Goal: Navigation & Orientation: Find specific page/section

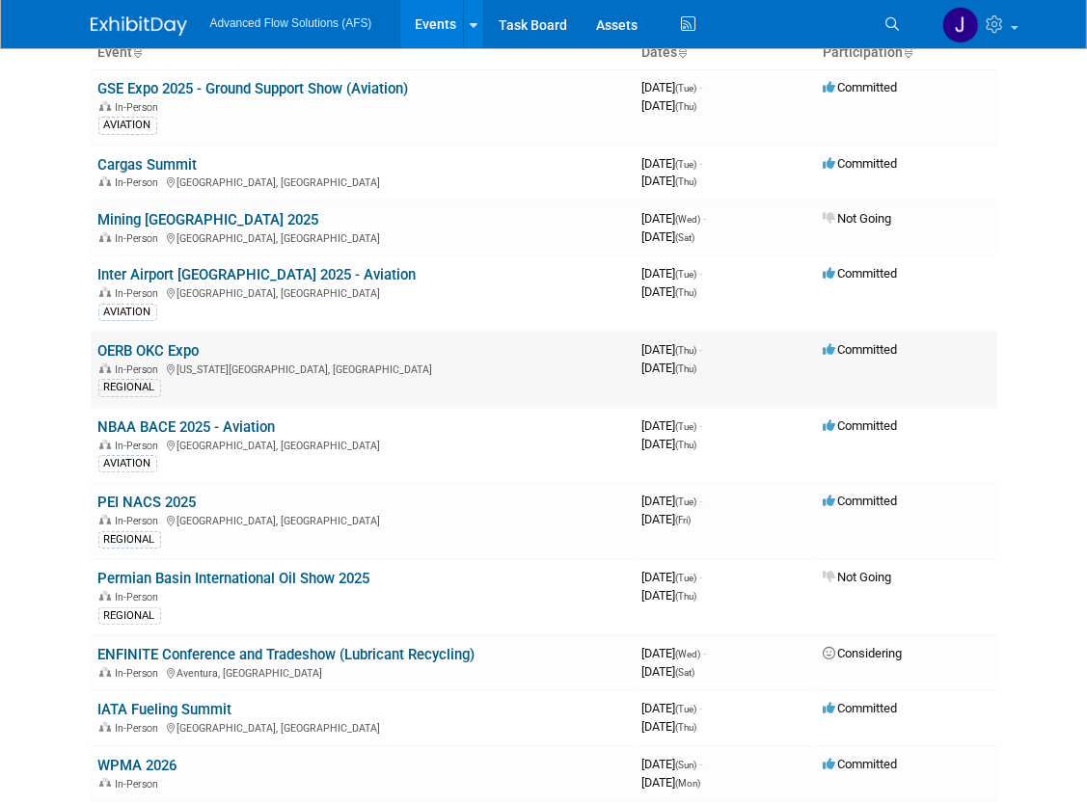
scroll to position [142, 0]
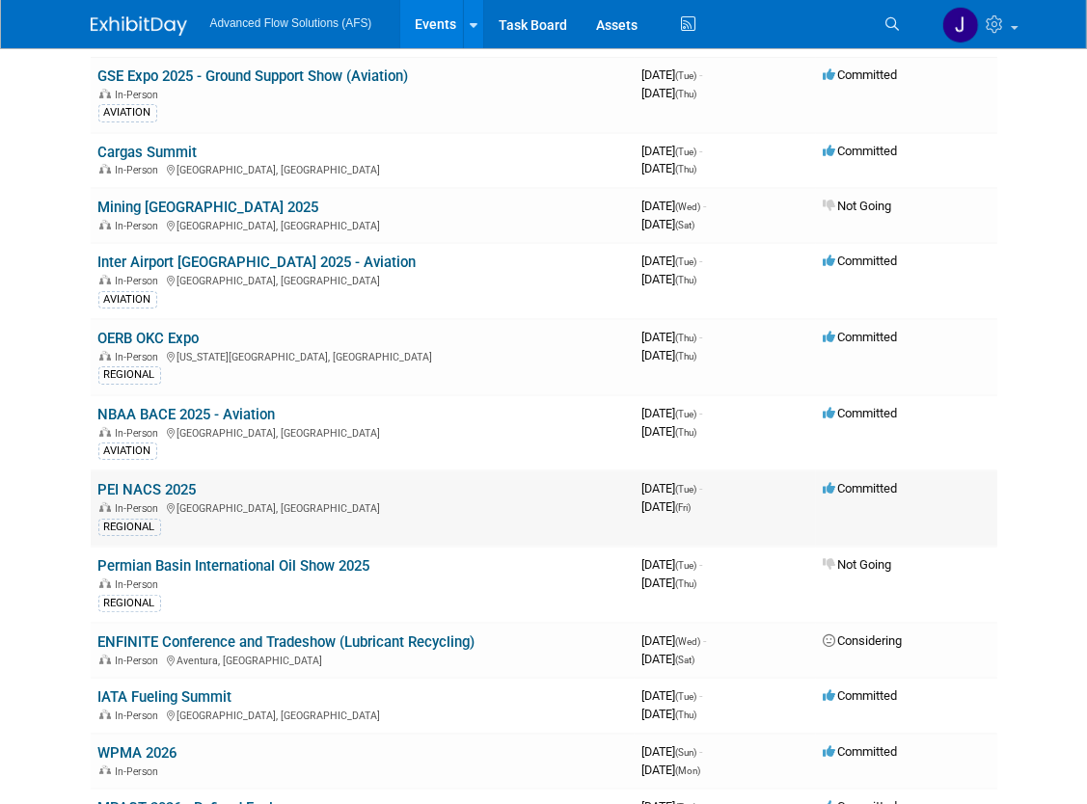
click at [139, 486] on link "PEI NACS 2025" at bounding box center [147, 489] width 98 height 17
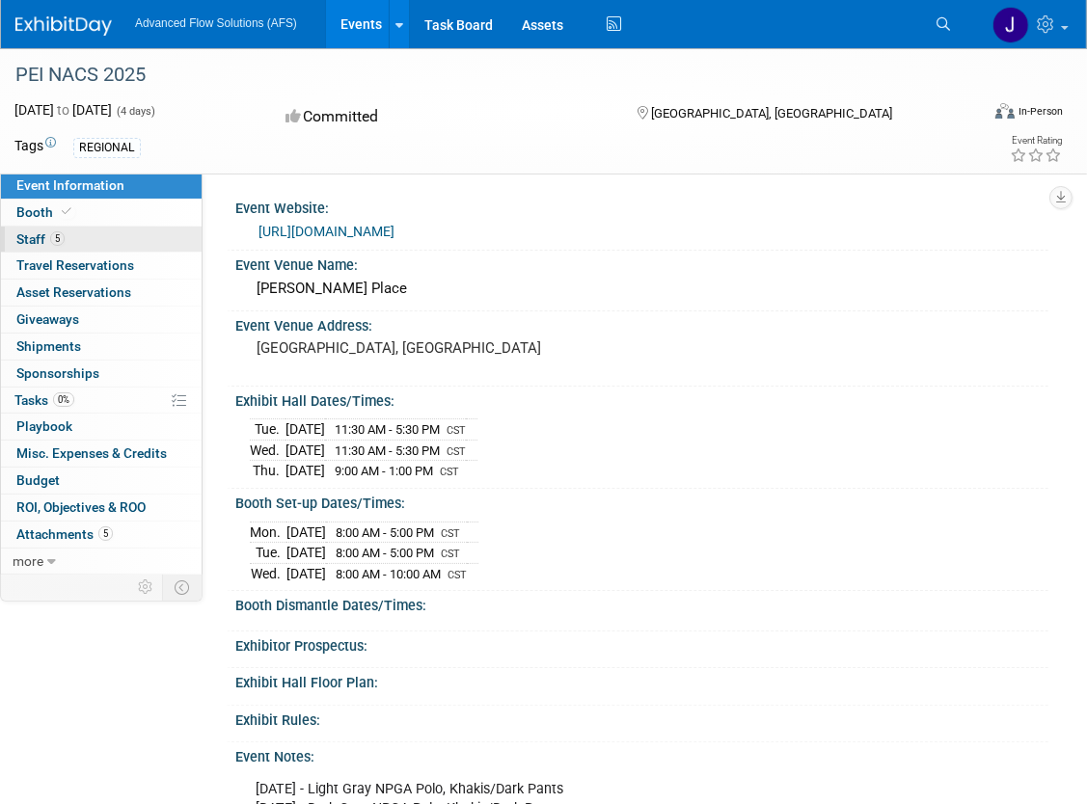
click at [41, 241] on span "Staff 5" at bounding box center [40, 238] width 48 height 15
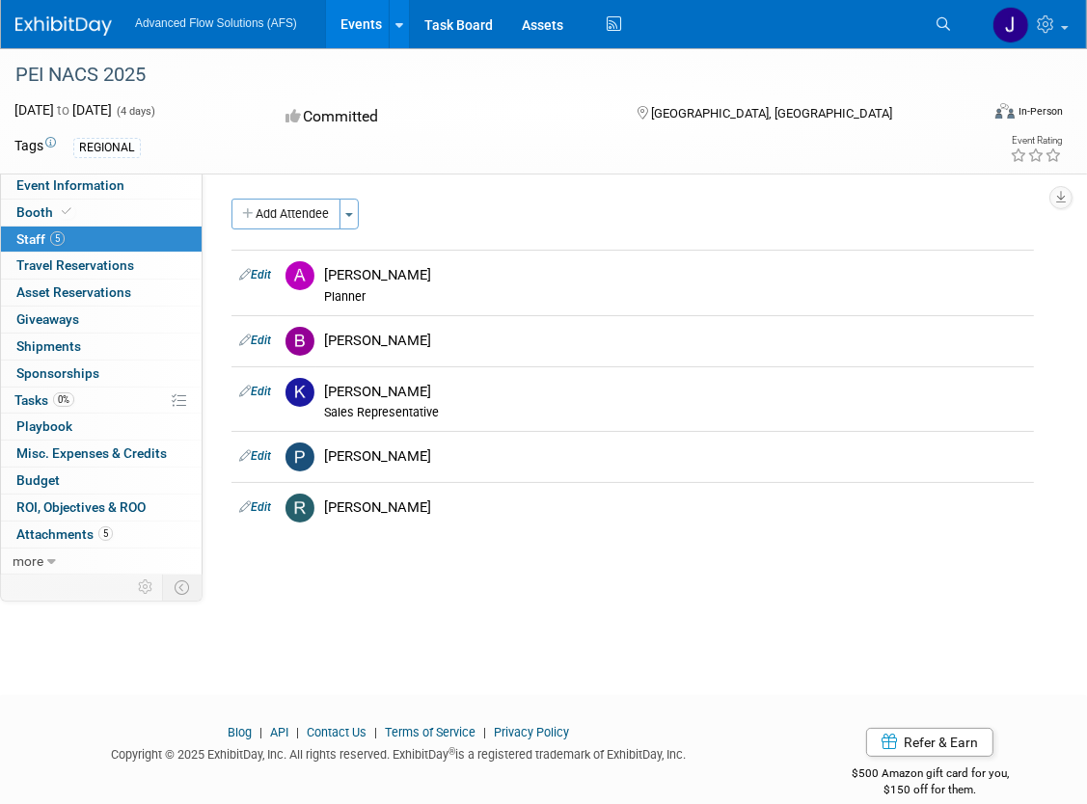
click at [557, 646] on div "PEI NACS 2025 Oct 14, 2025 to Oct 17, 2025 (4 days) Oct 14, 2025 to Oct 17, 202…" at bounding box center [543, 354] width 1087 height 612
click at [74, 265] on span "Travel Reservations 0" at bounding box center [75, 264] width 118 height 15
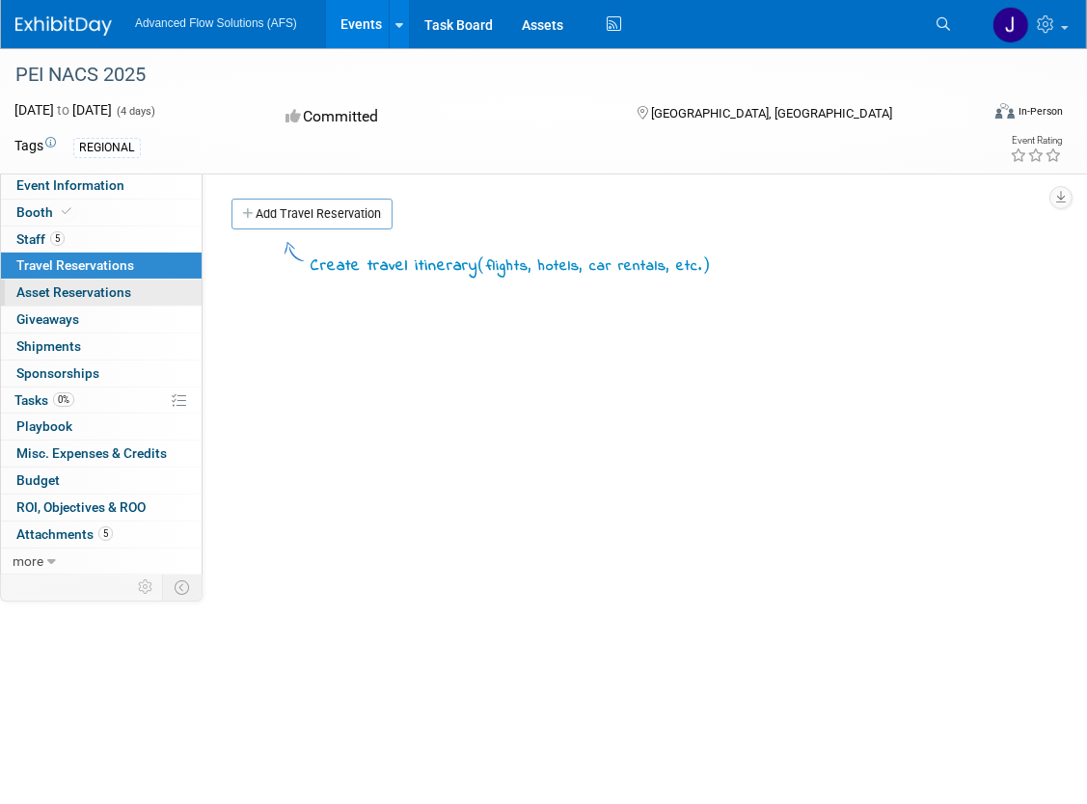
click at [73, 295] on span "Asset Reservations 0" at bounding box center [73, 291] width 115 height 15
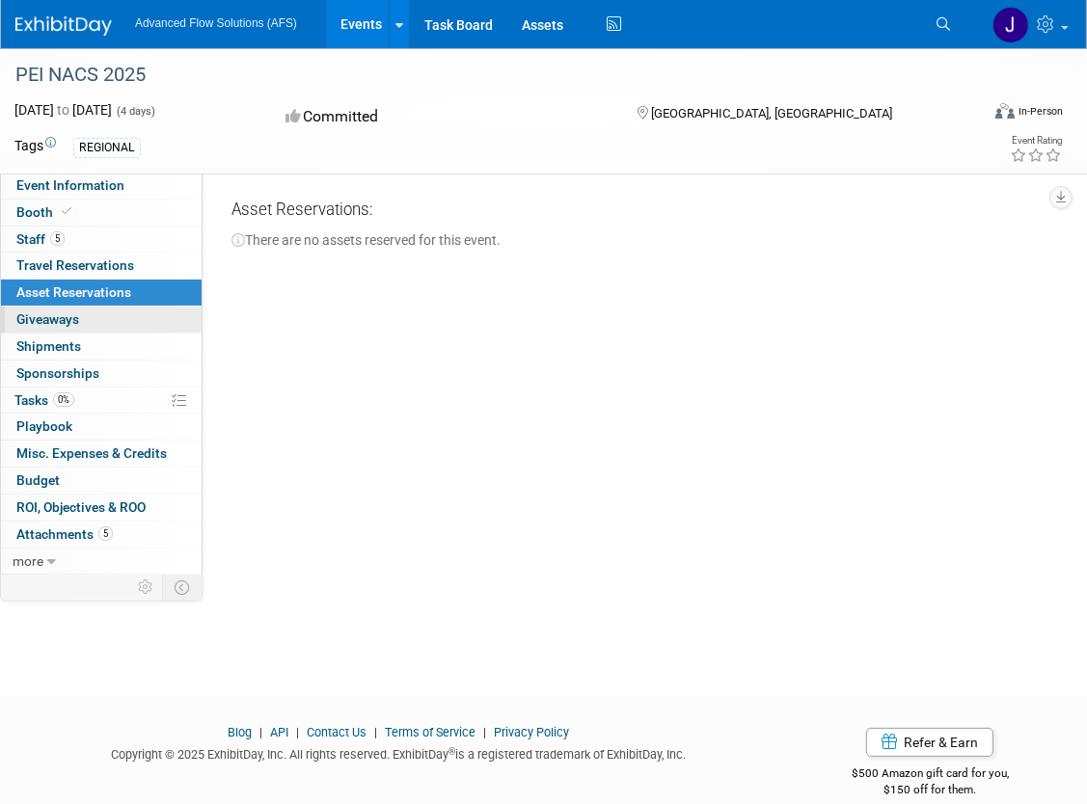
click at [47, 323] on span "Giveaways 0" at bounding box center [47, 318] width 63 height 15
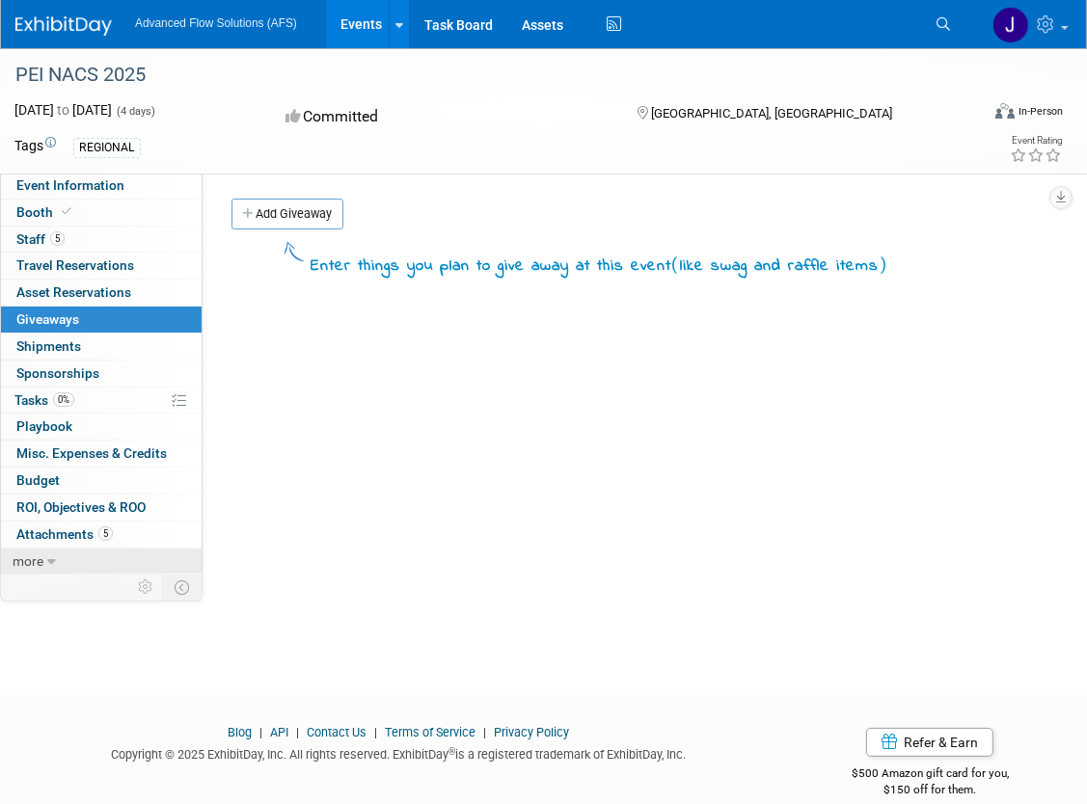
click at [37, 556] on span "more" at bounding box center [28, 560] width 31 height 15
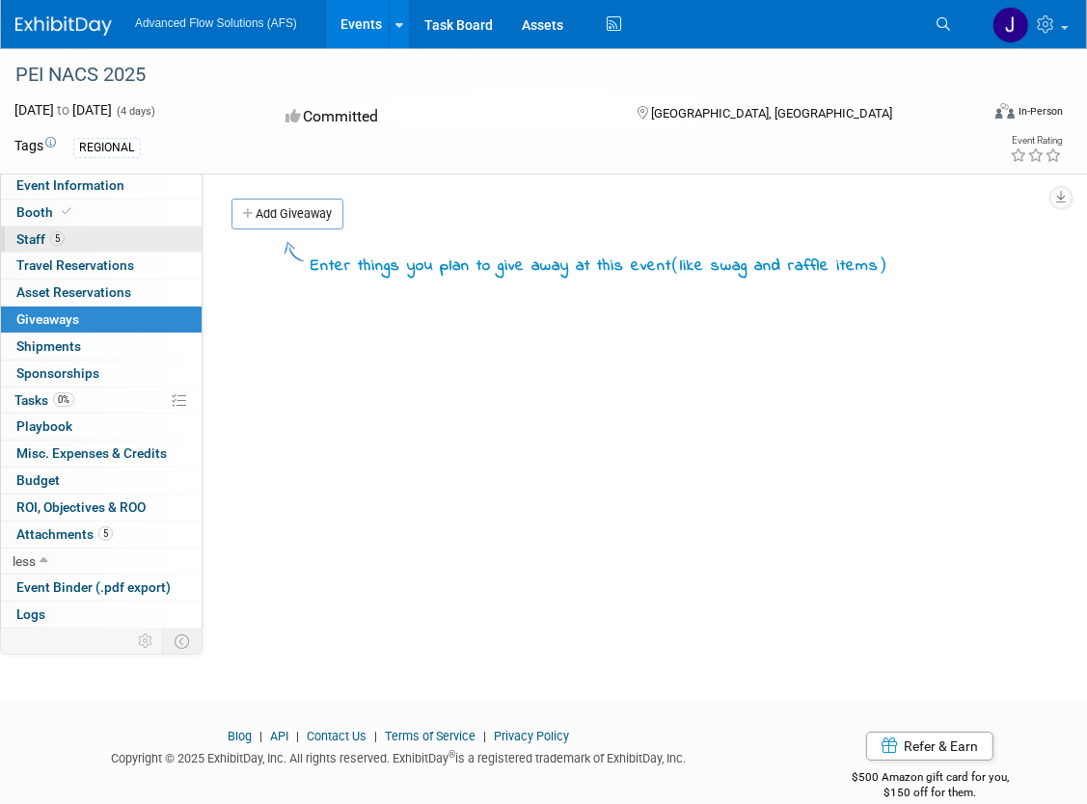
click at [49, 239] on span "Staff 5" at bounding box center [40, 238] width 48 height 15
